Goal: Navigation & Orientation: Find specific page/section

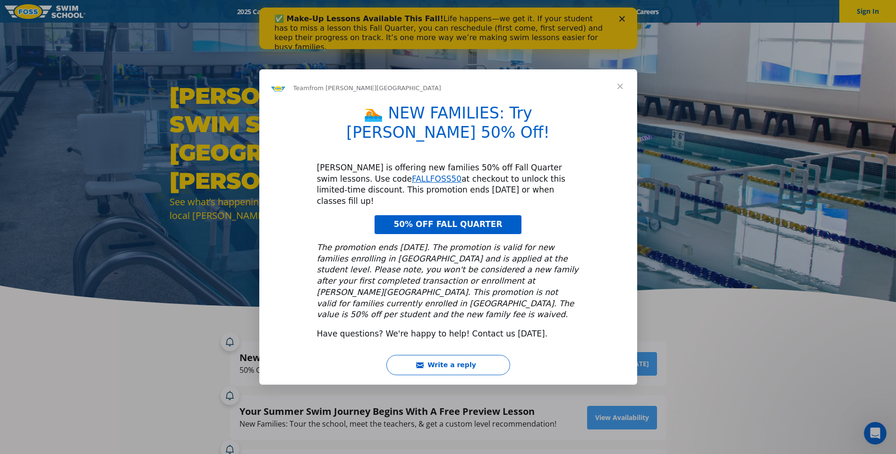
click at [464, 220] on span "50% OFF FALL QUARTER" at bounding box center [447, 224] width 109 height 9
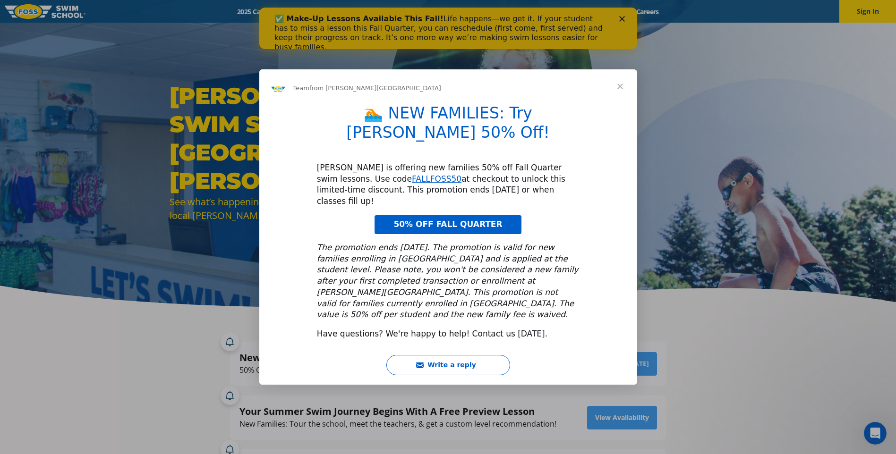
click at [451, 220] on span "50% OFF FALL QUARTER" at bounding box center [447, 224] width 109 height 9
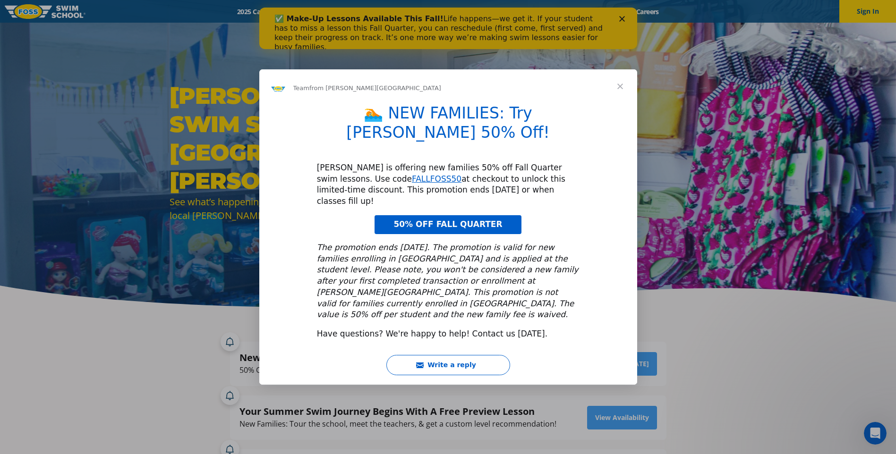
click at [620, 103] on span "Close" at bounding box center [620, 86] width 34 height 34
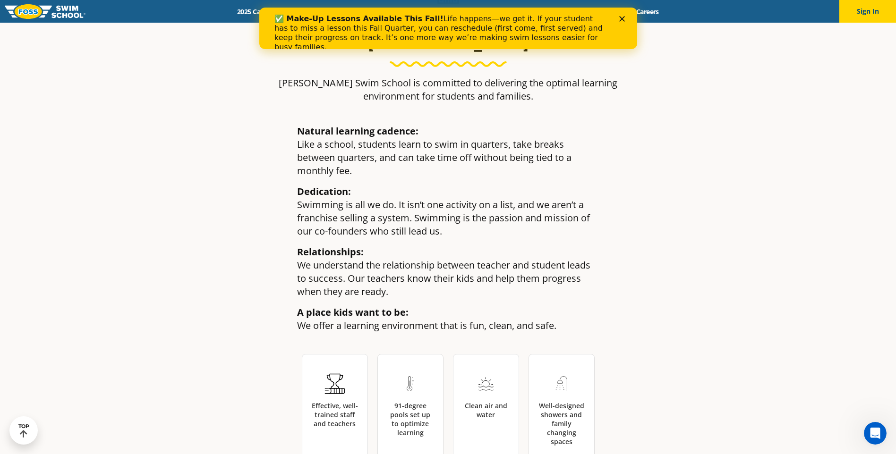
scroll to position [1299, 0]
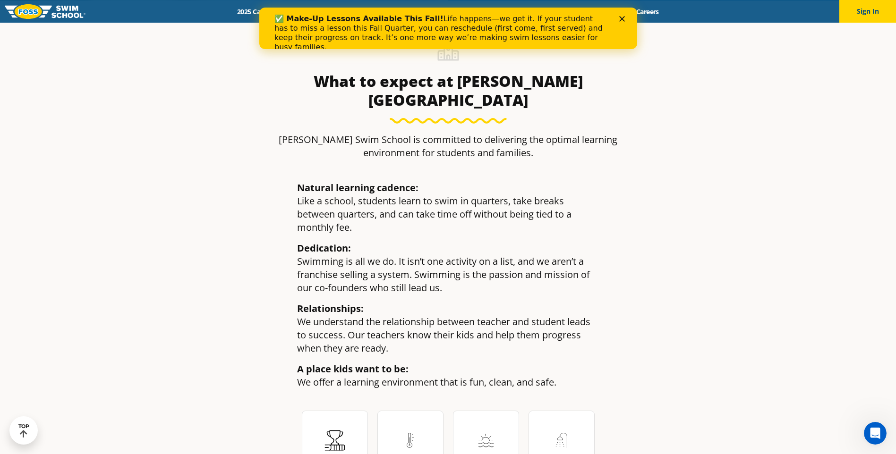
click at [621, 20] on icon "Close" at bounding box center [621, 19] width 6 height 6
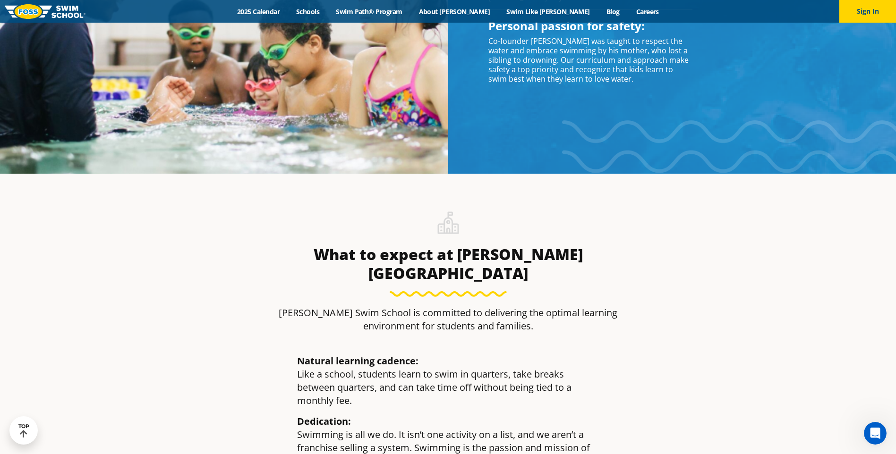
scroll to position [1110, 0]
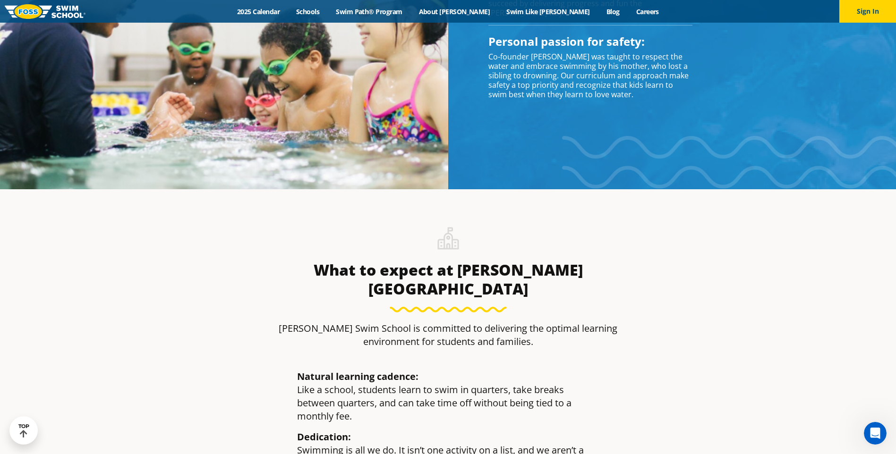
click at [74, 15] on img at bounding box center [45, 11] width 81 height 15
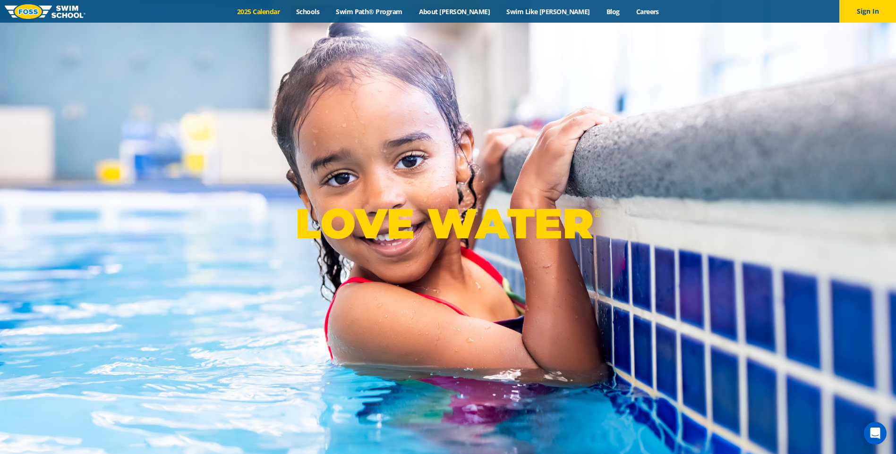
click at [288, 10] on link "2025 Calendar" at bounding box center [258, 11] width 59 height 9
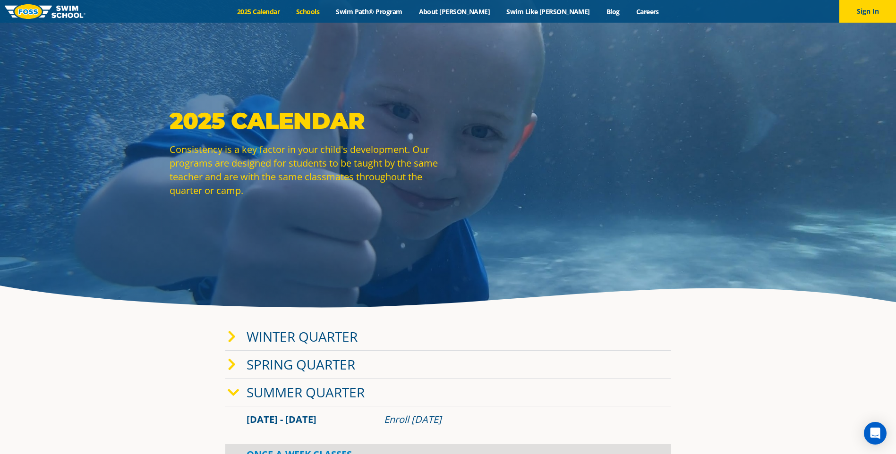
click at [328, 9] on link "Schools" at bounding box center [308, 11] width 40 height 9
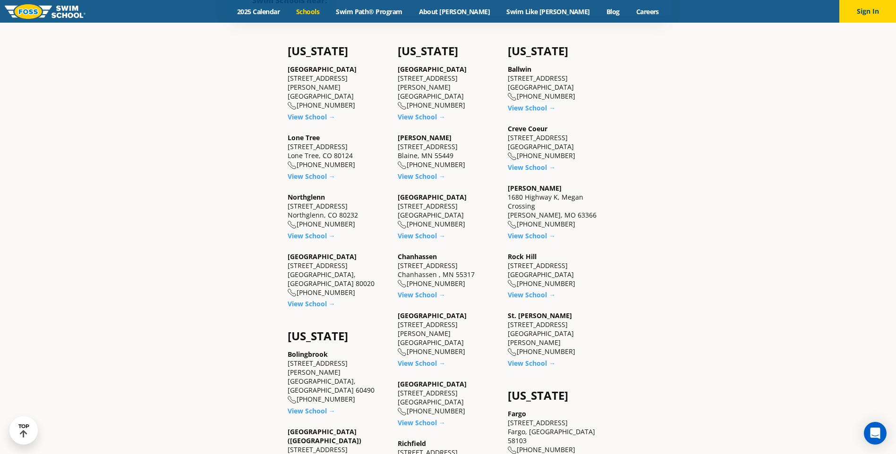
scroll to position [189, 0]
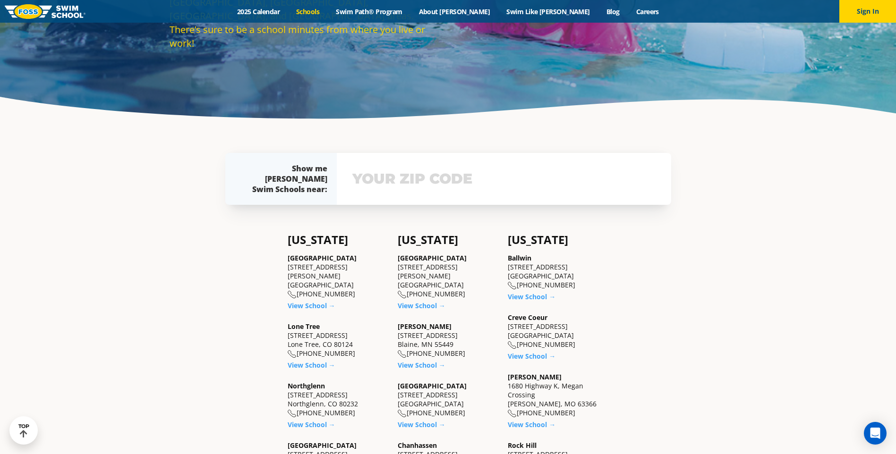
click at [31, 9] on img at bounding box center [45, 11] width 81 height 15
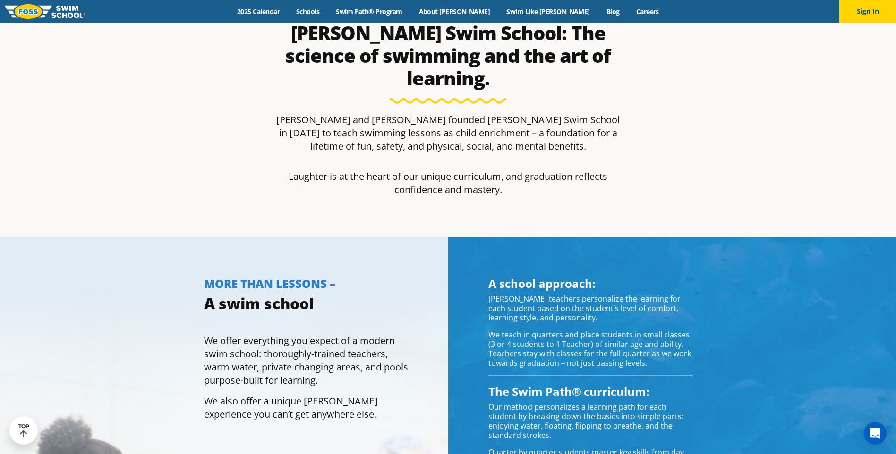
scroll to position [472, 0]
